Goal: Task Accomplishment & Management: Complete application form

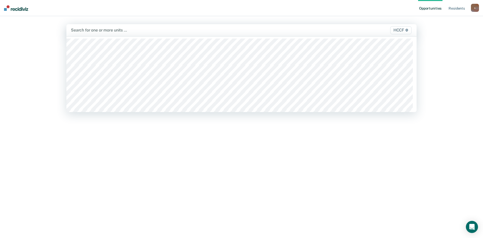
click at [97, 30] on div at bounding box center [190, 30] width 238 height 6
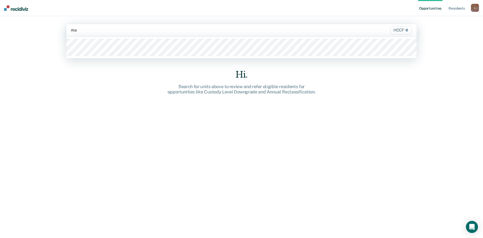
type input "ma1"
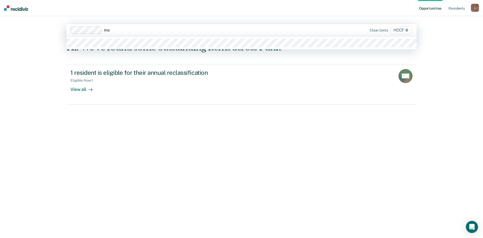
type input "ma2"
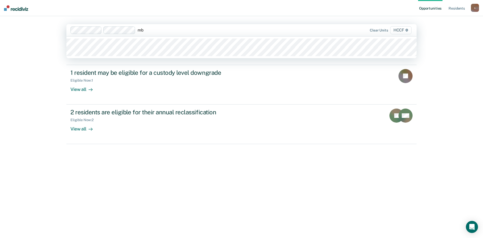
type input "mb1"
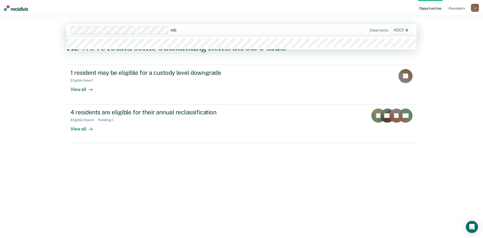
type input "mb2"
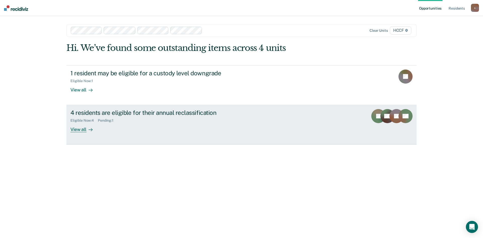
click at [80, 128] on div "View all" at bounding box center [84, 127] width 28 height 10
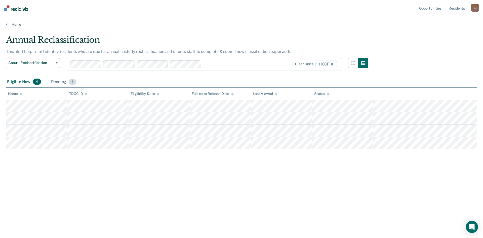
click at [59, 83] on div "Pending 1" at bounding box center [63, 81] width 27 height 11
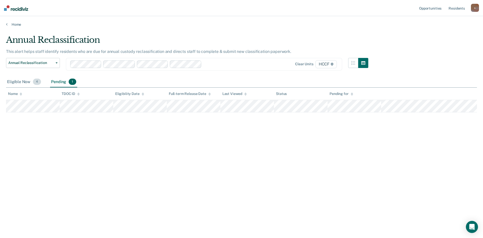
click at [22, 82] on div "Eligible Now 4" at bounding box center [24, 81] width 36 height 11
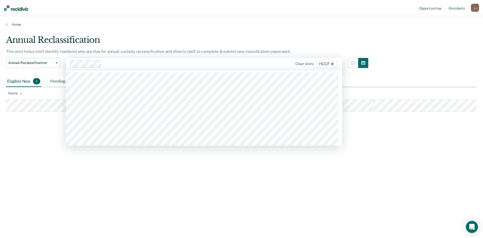
click at [113, 64] on div at bounding box center [180, 64] width 154 height 6
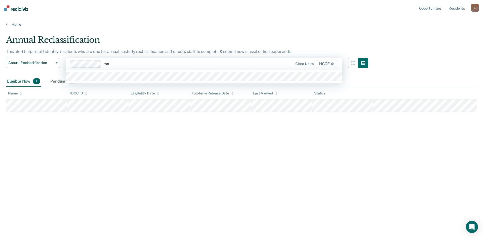
type input "ma2"
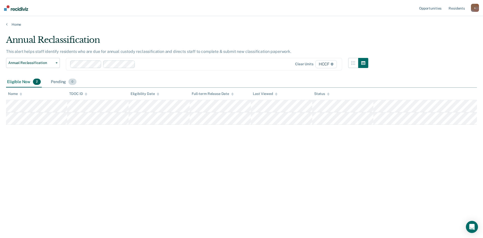
click at [57, 82] on div "Pending 0" at bounding box center [63, 81] width 27 height 11
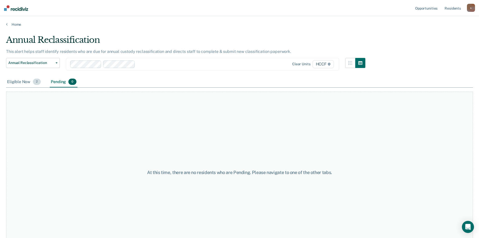
click at [27, 84] on div "Eligible Now 2" at bounding box center [24, 81] width 36 height 11
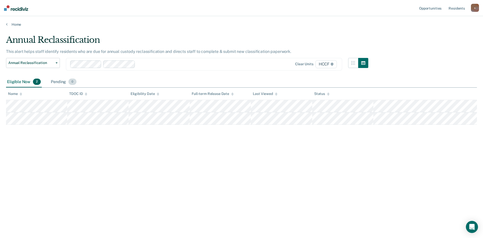
click at [61, 80] on div "Pending 0" at bounding box center [63, 81] width 27 height 11
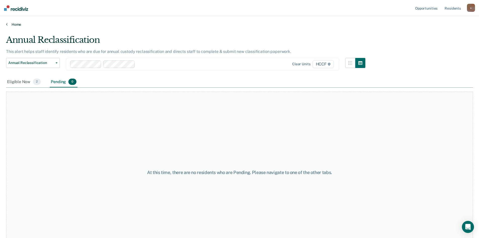
click at [10, 24] on link "Home" at bounding box center [239, 24] width 467 height 5
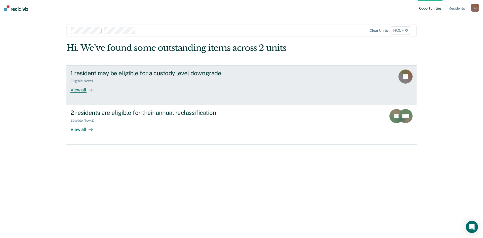
click at [76, 92] on div "View all" at bounding box center [84, 88] width 28 height 10
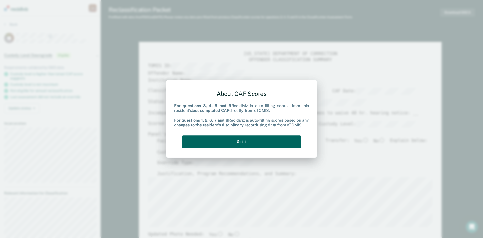
click at [252, 142] on button "Got it" at bounding box center [241, 141] width 119 height 12
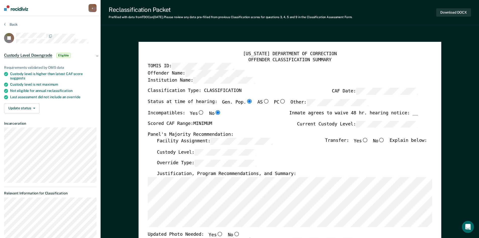
click at [383, 138] on input "No" at bounding box center [381, 139] width 7 height 5
type textarea "x"
radio input "true"
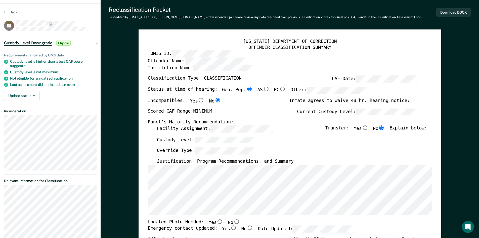
scroll to position [50, 0]
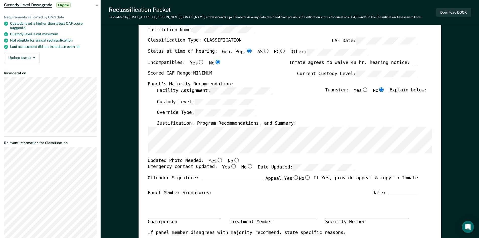
click at [233, 159] on input "No" at bounding box center [236, 159] width 7 height 5
type textarea "x"
radio input "true"
click at [230, 166] on input "Yes" at bounding box center [233, 166] width 7 height 5
type textarea "x"
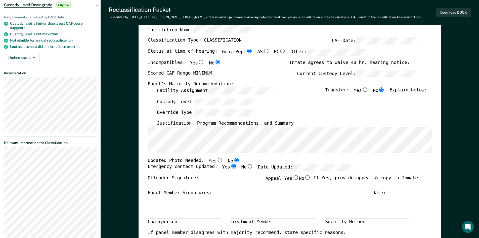
radio input "true"
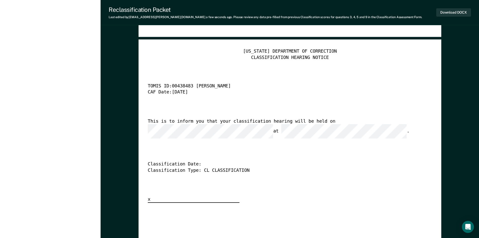
scroll to position [1332, 0]
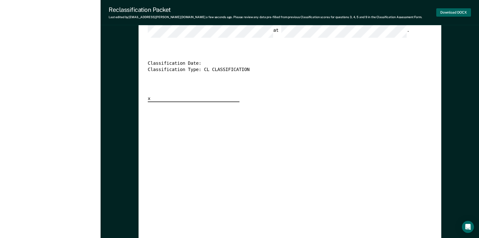
click at [449, 12] on button "Download DOCX" at bounding box center [453, 12] width 35 height 8
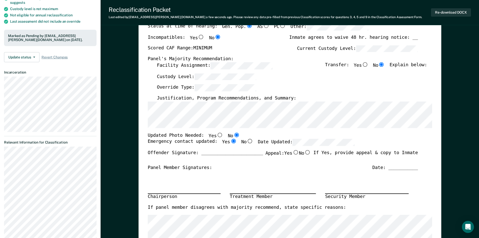
scroll to position [0, 0]
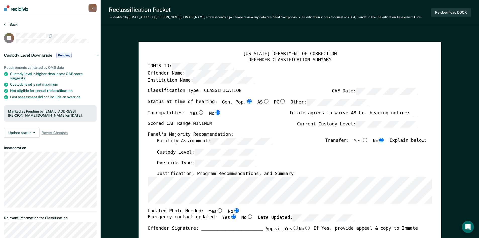
click at [14, 23] on button "Back" at bounding box center [11, 24] width 14 height 5
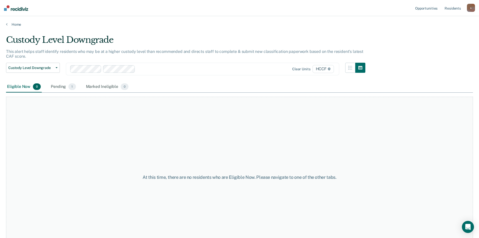
click at [12, 27] on main "Custody Level Downgrade This alert helps staff identify residents who may be at…" at bounding box center [239, 131] width 479 height 209
click at [19, 25] on link "Home" at bounding box center [239, 24] width 467 height 5
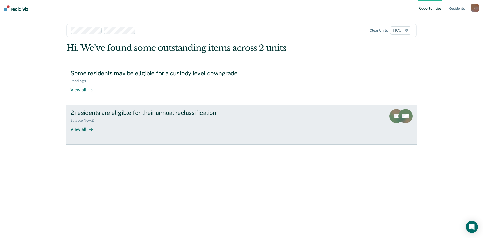
click at [78, 131] on div "View all" at bounding box center [84, 127] width 28 height 10
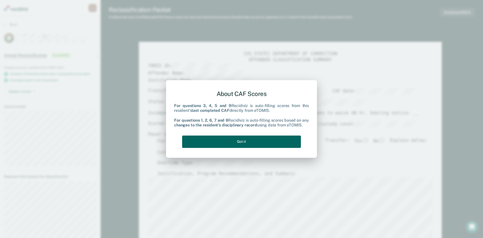
click at [244, 145] on button "Got it" at bounding box center [241, 141] width 119 height 12
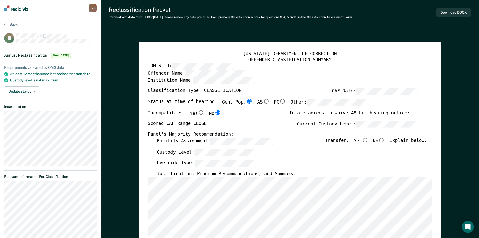
click at [385, 139] on input "No" at bounding box center [381, 139] width 7 height 5
type textarea "x"
radio input "true"
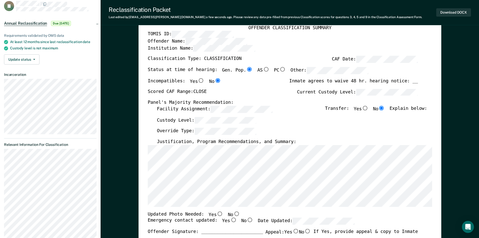
scroll to position [50, 0]
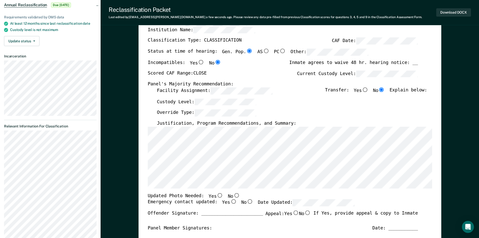
click at [234, 190] on div "[US_STATE] DEPARTMENT OF CORRECTION OFFENDER CLASSIFICATION SUMMARY TOMIS ID: O…" at bounding box center [290, 192] width 284 height 382
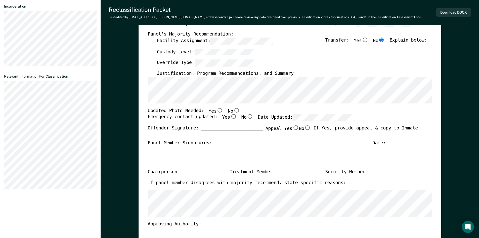
scroll to position [101, 0]
click at [233, 108] on input "No" at bounding box center [236, 109] width 7 height 5
type textarea "x"
radio input "true"
click at [230, 116] on input "Yes" at bounding box center [233, 116] width 7 height 5
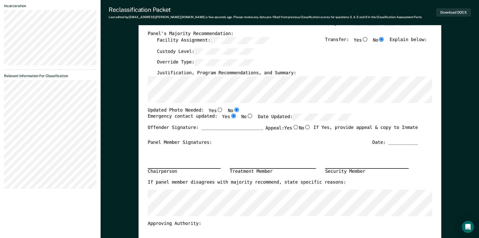
type textarea "x"
radio input "true"
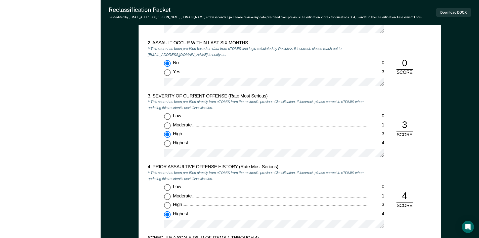
scroll to position [578, 0]
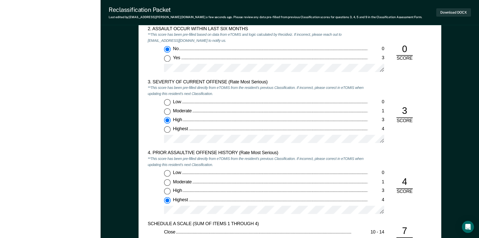
click at [196, 117] on div "High" at bounding box center [270, 120] width 195 height 6
click at [170, 117] on input "High 3" at bounding box center [167, 120] width 7 height 7
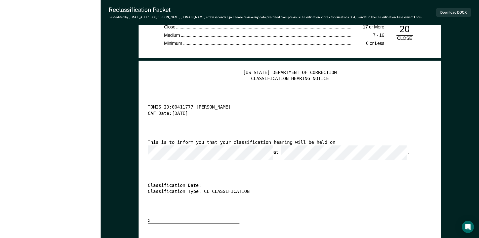
scroll to position [1232, 0]
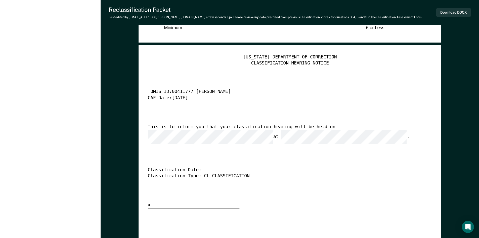
click at [263, 183] on div "[US_STATE] DEPARTMENT OF CORRECTION CLASSIFICATION HEARING NOTICE TOMIS ID: 004…" at bounding box center [290, 131] width 284 height 154
click at [453, 12] on button "Download DOCX" at bounding box center [453, 12] width 35 height 8
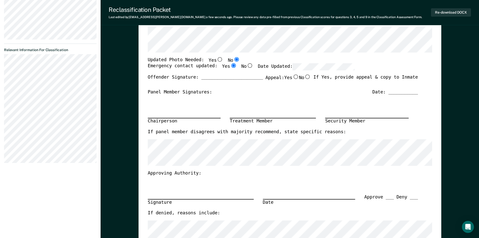
scroll to position [0, 0]
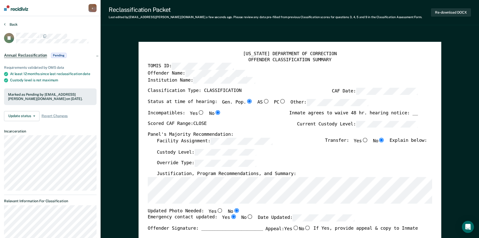
click at [12, 24] on button "Back" at bounding box center [11, 24] width 14 height 5
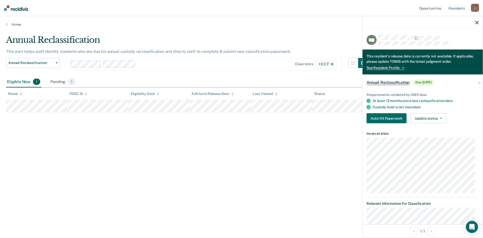
click at [478, 22] on icon "button" at bounding box center [477, 23] width 4 height 4
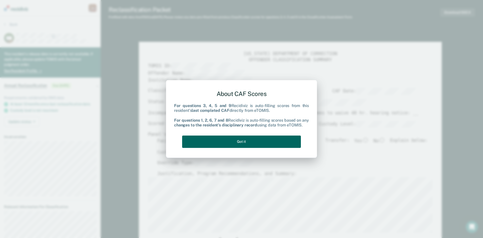
click at [252, 142] on button "Got it" at bounding box center [241, 141] width 119 height 12
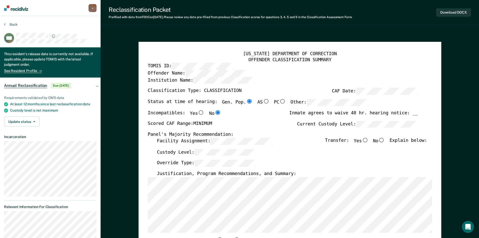
click at [384, 139] on input "No" at bounding box center [381, 139] width 7 height 5
type textarea "x"
radio input "true"
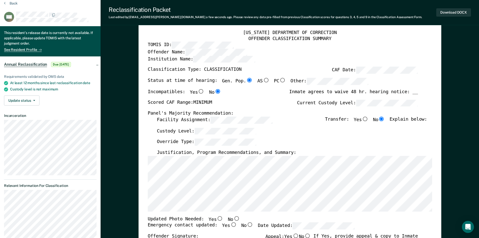
scroll to position [50, 0]
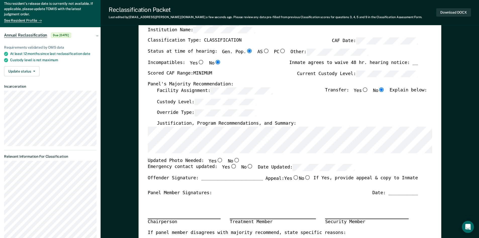
click at [210, 159] on label "Yes" at bounding box center [215, 160] width 15 height 7
click at [216, 159] on input "Yes" at bounding box center [219, 159] width 7 height 5
type textarea "x"
radio input "true"
click at [216, 159] on input "Yes" at bounding box center [219, 159] width 7 height 5
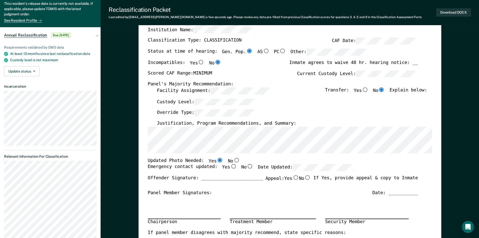
click at [230, 166] on input "Yes" at bounding box center [233, 166] width 7 height 5
type textarea "x"
radio input "true"
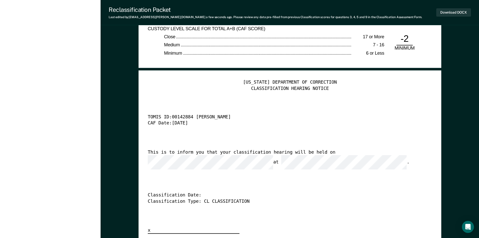
scroll to position [1257, 0]
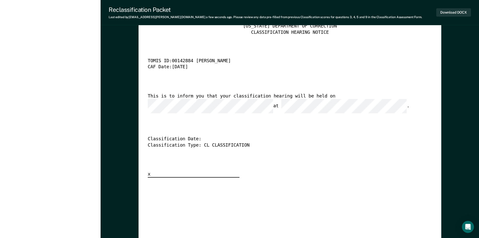
click at [291, 110] on div "[US_STATE] DEPARTMENT OF CORRECTION CLASSIFICATION HEARING NOTICE TOMIS ID: 001…" at bounding box center [290, 100] width 284 height 154
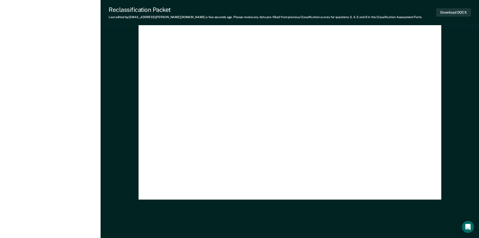
scroll to position [1467, 0]
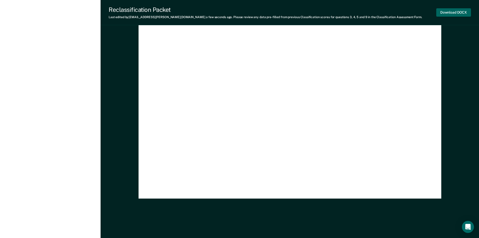
click at [457, 13] on button "Download DOCX" at bounding box center [453, 12] width 35 height 8
type textarea "x"
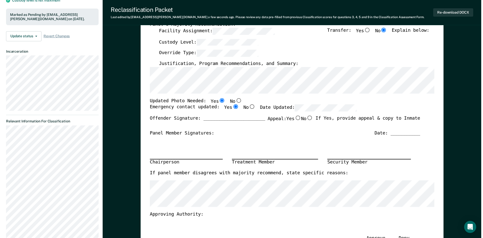
scroll to position [0, 0]
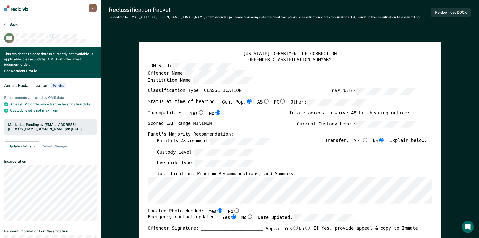
click at [15, 24] on button "Back" at bounding box center [11, 24] width 14 height 5
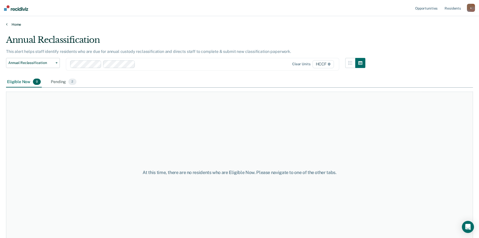
click at [17, 25] on link "Home" at bounding box center [239, 24] width 467 height 5
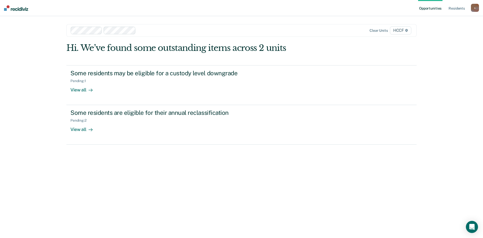
click at [17, 25] on div "Opportunities Resident s [EMAIL_ADDRESS][PERSON_NAME][DOMAIN_NAME] s Profile Ho…" at bounding box center [241, 119] width 483 height 238
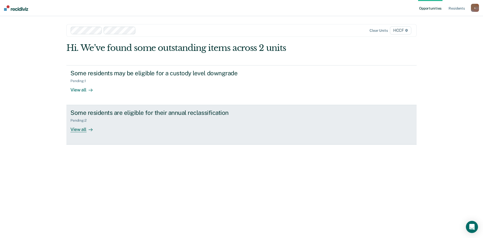
click at [74, 129] on div "View all" at bounding box center [84, 127] width 28 height 10
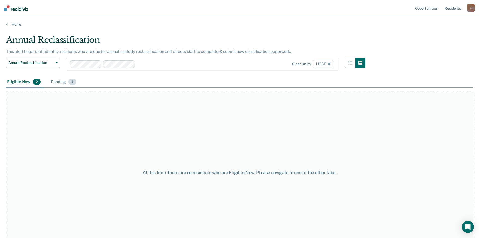
click at [62, 82] on div "Pending 2" at bounding box center [63, 81] width 27 height 11
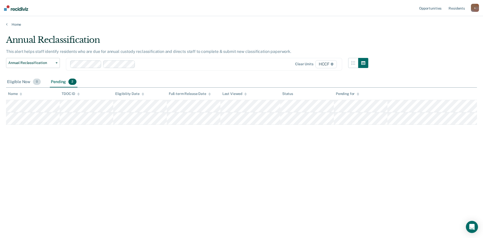
click at [23, 82] on div "Eligible Now 0" at bounding box center [24, 81] width 36 height 11
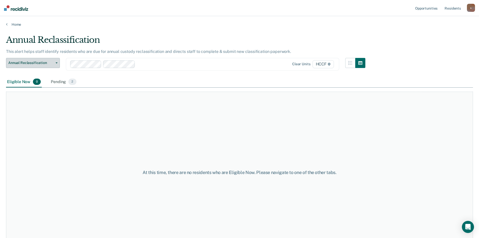
click at [24, 66] on button "Annual Reclassification" at bounding box center [33, 63] width 54 height 10
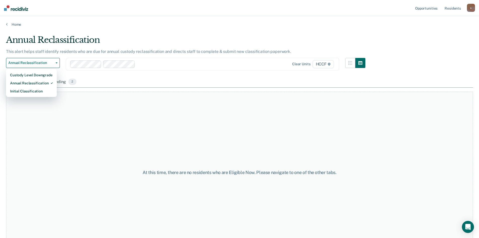
click at [98, 73] on div "Annual Reclassification Custody Level Downgrade Annual Reclassification Initial…" at bounding box center [185, 67] width 359 height 19
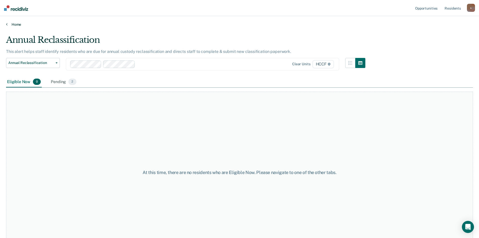
click at [14, 23] on link "Home" at bounding box center [239, 24] width 467 height 5
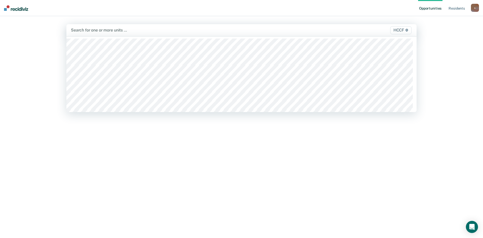
click at [89, 30] on div at bounding box center [190, 30] width 238 height 6
type input "MA"
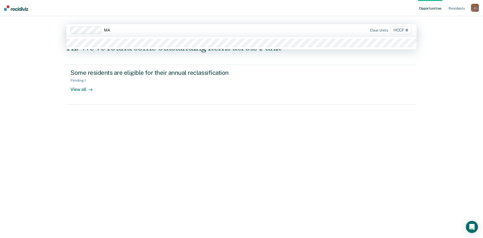
type input "MA2"
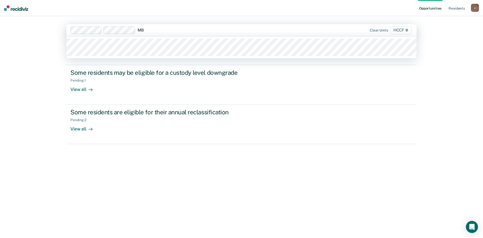
type input "MB1"
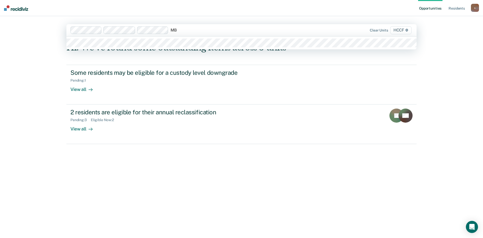
type input "MB2"
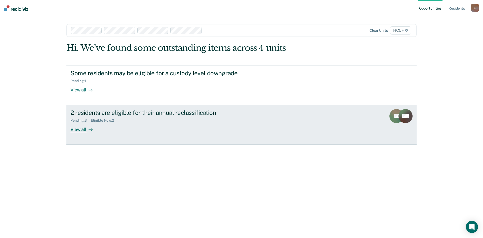
click at [81, 131] on div "View all" at bounding box center [84, 127] width 28 height 10
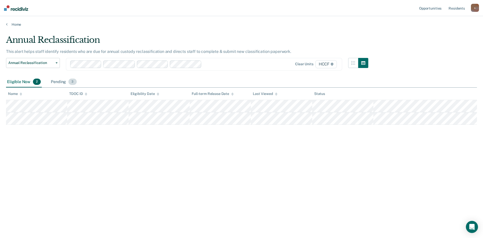
click at [61, 82] on div "Pending 3" at bounding box center [64, 81] width 28 height 11
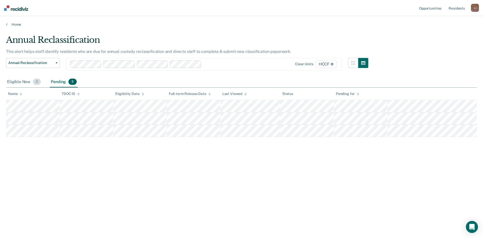
click at [15, 80] on div "Eligible Now 2" at bounding box center [24, 81] width 36 height 11
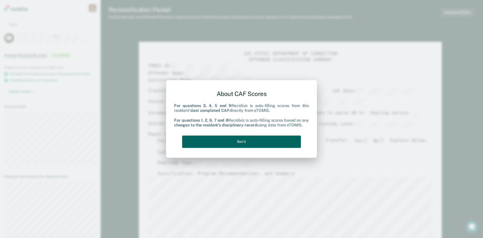
click at [254, 142] on button "Got it" at bounding box center [241, 141] width 119 height 12
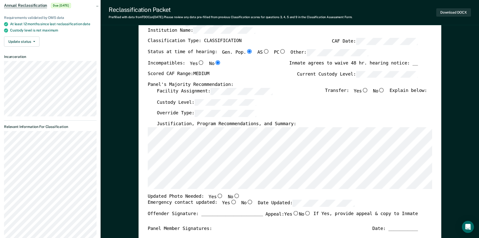
scroll to position [50, 0]
click at [385, 90] on input "No" at bounding box center [381, 89] width 7 height 5
type textarea "x"
radio input "true"
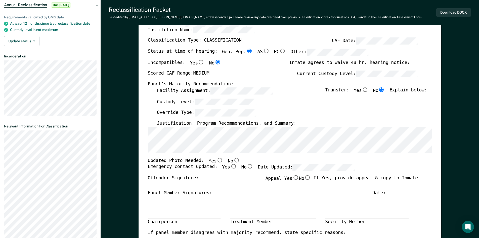
click at [216, 159] on input "Yes" at bounding box center [219, 159] width 7 height 5
type textarea "x"
radio input "true"
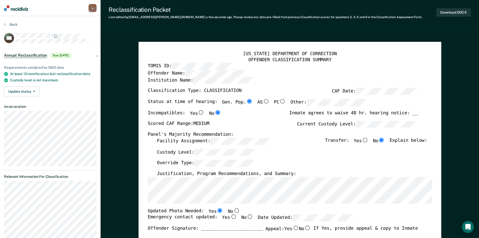
scroll to position [25, 0]
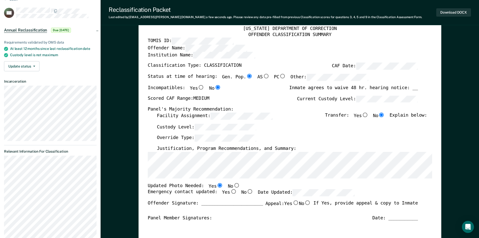
click at [233, 184] on input "No" at bounding box center [236, 184] width 7 height 5
type textarea "x"
radio input "false"
radio input "true"
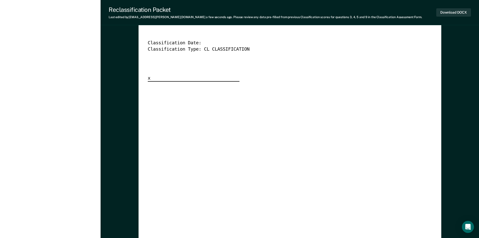
scroll to position [1357, 0]
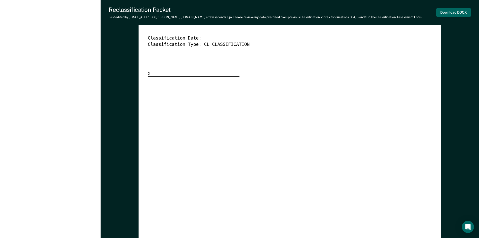
click at [459, 13] on button "Download DOCX" at bounding box center [453, 12] width 35 height 8
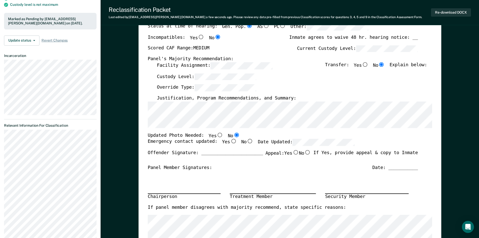
scroll to position [0, 0]
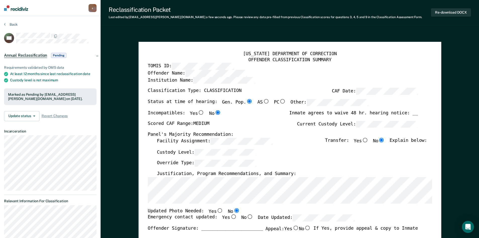
click at [11, 22] on section "Back SH Annual Reclassification Pending Requirements validated by OMS data At l…" at bounding box center [50, 194] width 101 height 357
click at [12, 24] on button "Back" at bounding box center [11, 24] width 14 height 5
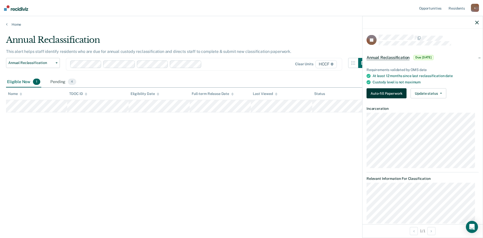
click at [373, 94] on button "Auto-fill Paperwork" at bounding box center [386, 93] width 40 height 10
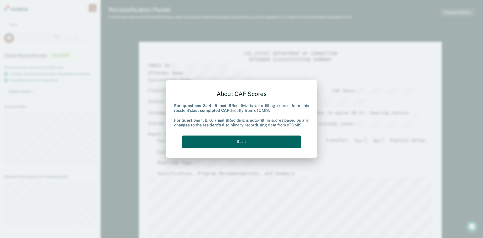
click at [242, 142] on button "Got it" at bounding box center [241, 141] width 119 height 12
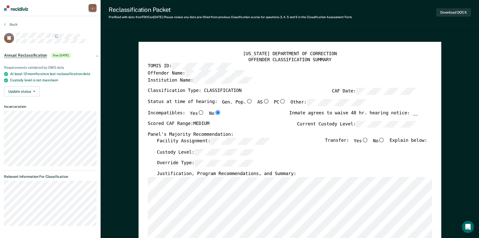
click at [385, 138] on input "No" at bounding box center [381, 139] width 7 height 5
type textarea "x"
radio input "true"
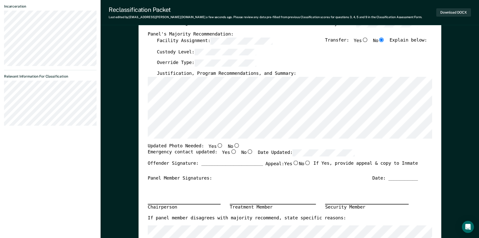
scroll to position [101, 0]
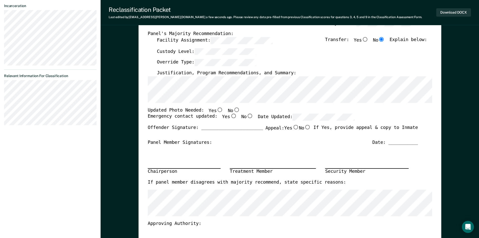
click at [233, 108] on input "No" at bounding box center [236, 109] width 7 height 5
type textarea "x"
radio input "true"
click at [230, 116] on input "Yes" at bounding box center [233, 116] width 7 height 5
type textarea "x"
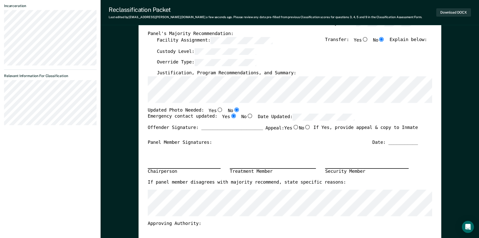
radio input "true"
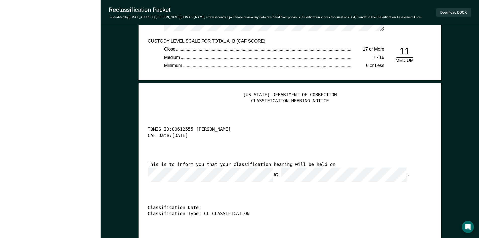
scroll to position [1206, 0]
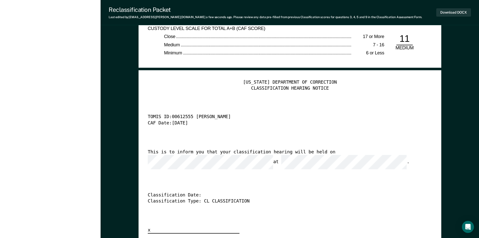
click at [309, 171] on div "TENNESSEE DEPARTMENT OF CORRECTION CLASSIFICATION HEARING NOTICE TOMIS ID: 0061…" at bounding box center [290, 156] width 284 height 154
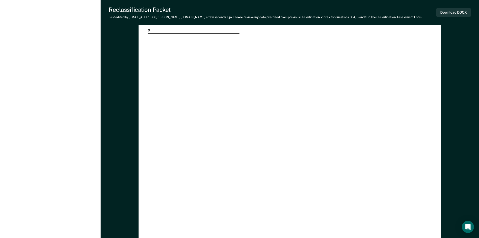
scroll to position [1458, 0]
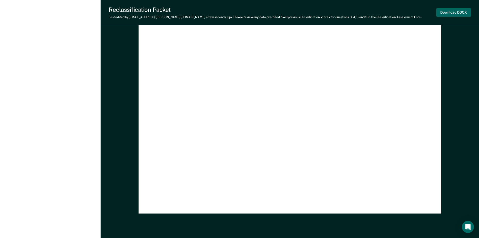
click at [459, 13] on button "Download DOCX" at bounding box center [453, 12] width 35 height 8
type textarea "x"
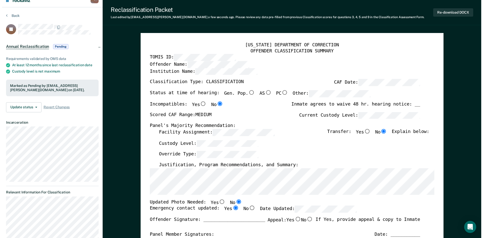
scroll to position [0, 0]
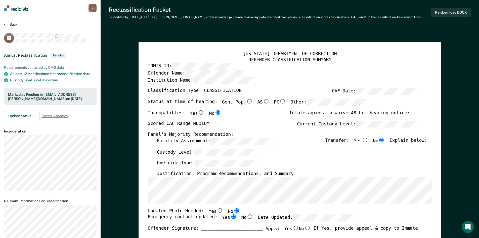
click at [8, 22] on button "Back" at bounding box center [11, 24] width 14 height 5
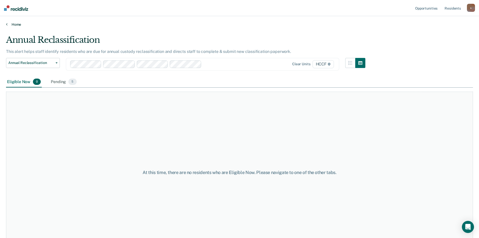
click at [18, 24] on link "Home" at bounding box center [239, 24] width 467 height 5
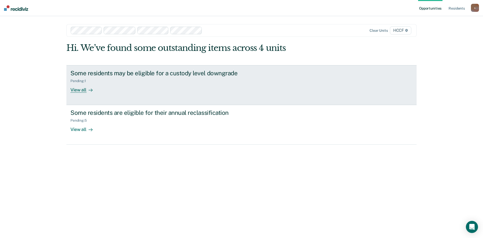
click at [78, 89] on div "View all" at bounding box center [84, 88] width 28 height 10
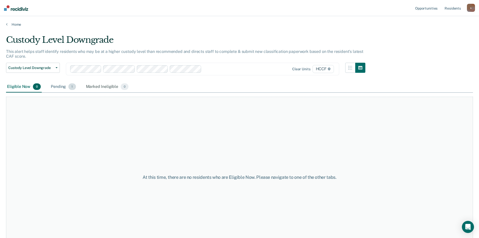
click at [68, 88] on div "Pending 1" at bounding box center [63, 86] width 27 height 11
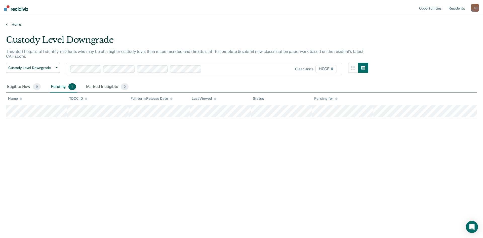
click at [10, 23] on link "Home" at bounding box center [241, 24] width 471 height 5
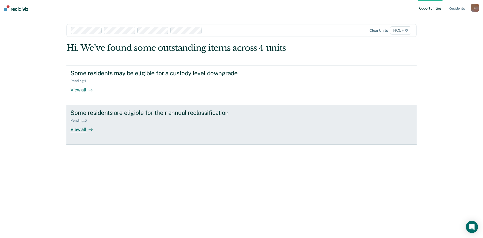
click at [79, 131] on div "View all" at bounding box center [84, 127] width 28 height 10
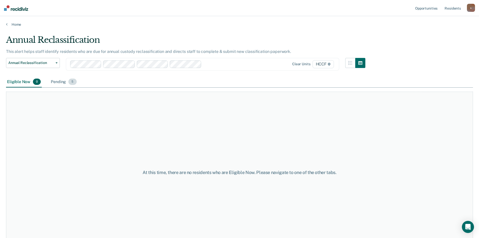
click at [58, 80] on div "Pending 5" at bounding box center [64, 81] width 28 height 11
